Goal: Information Seeking & Learning: Understand process/instructions

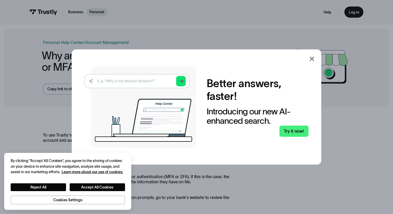
click at [316, 58] on div at bounding box center [312, 59] width 12 height 12
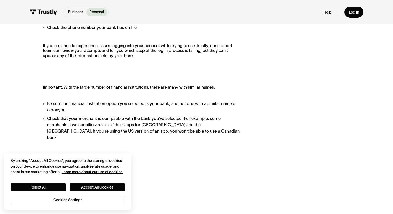
scroll to position [216, 0]
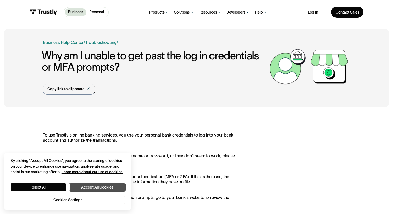
click at [88, 185] on button "Accept All Cookies" at bounding box center [97, 187] width 55 height 8
